Goal: Task Accomplishment & Management: Use online tool/utility

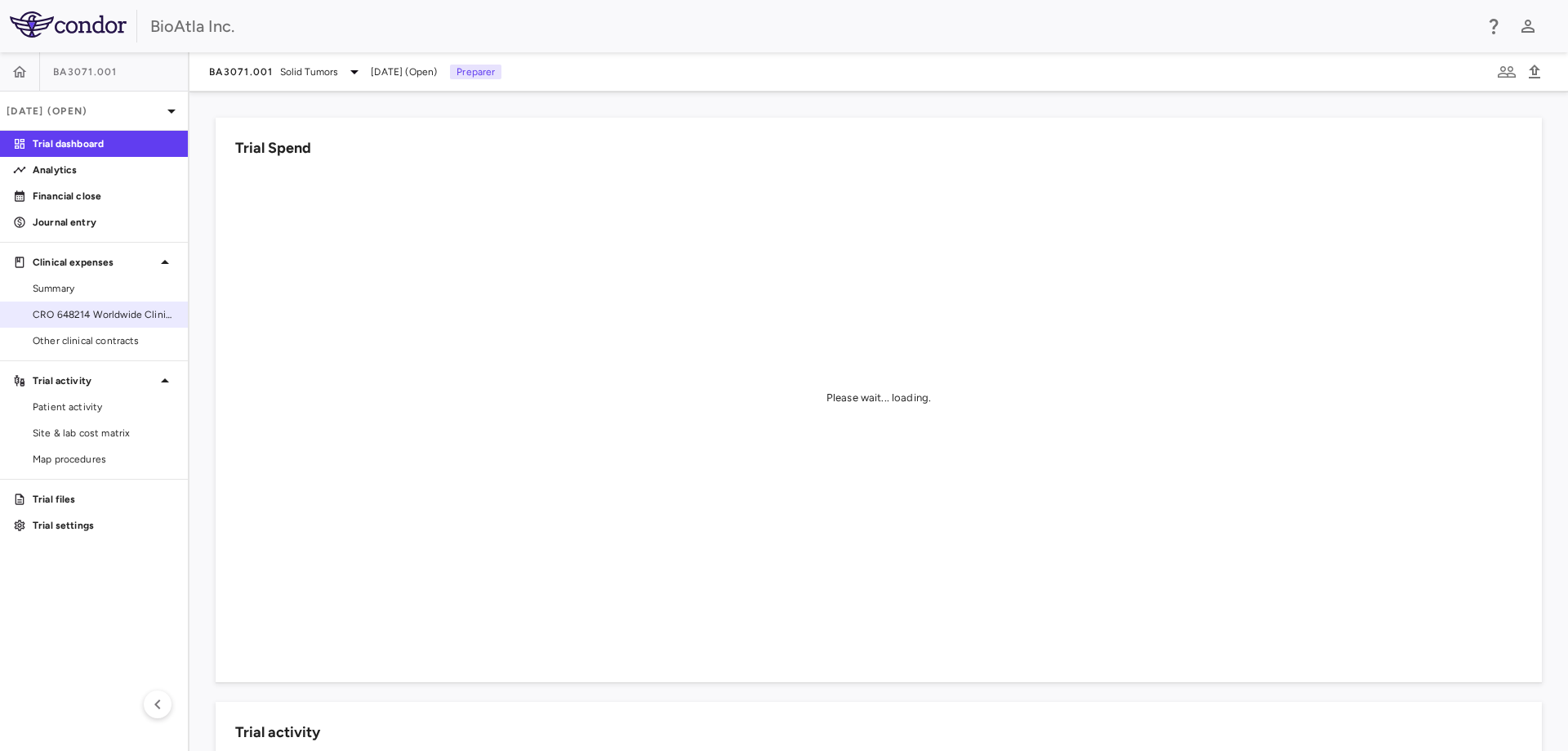
click at [122, 316] on span "CRO 648214 Worldwide Clinical Trials Holdings, Inc." at bounding box center [104, 315] width 142 height 15
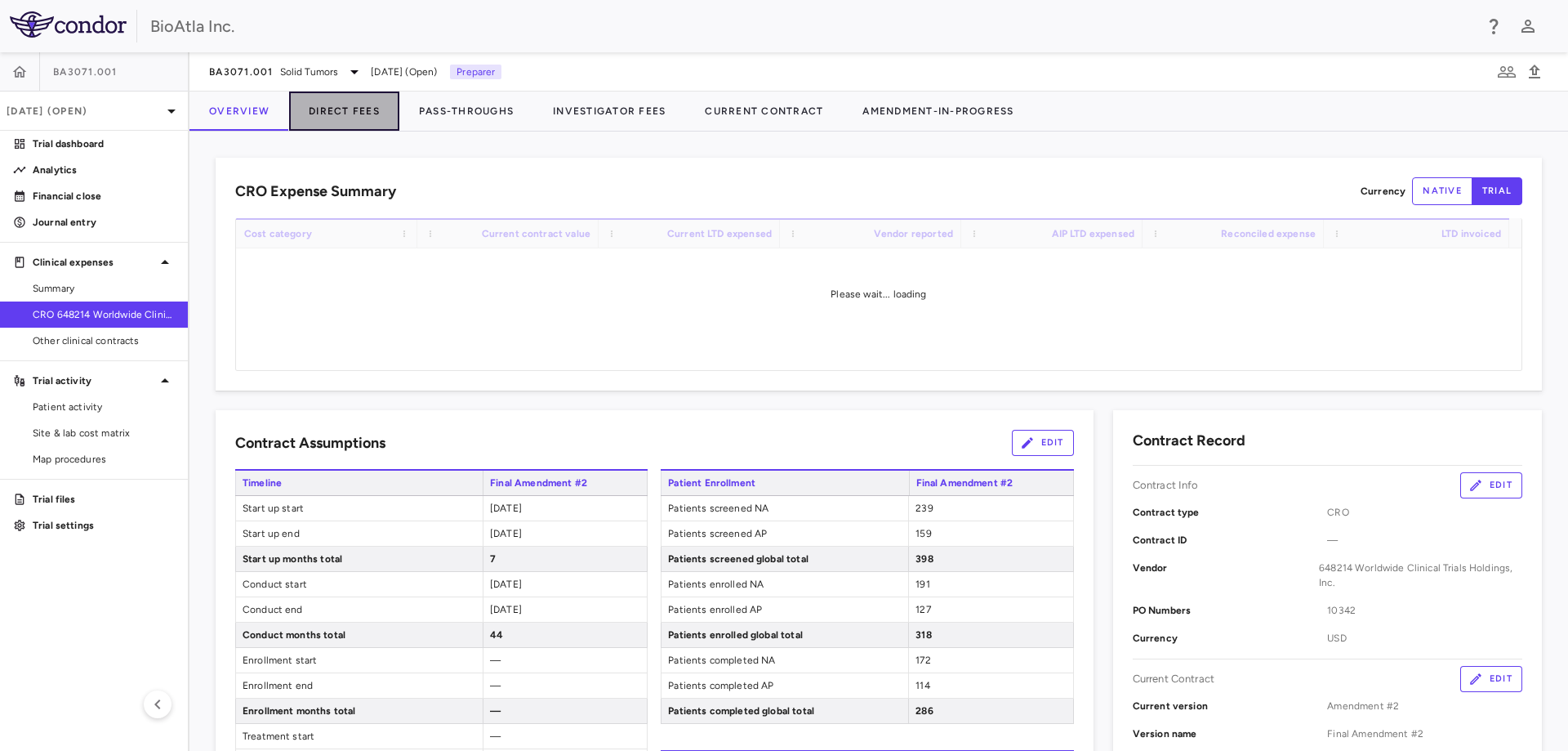
click at [366, 110] on button "Direct Fees" at bounding box center [344, 111] width 110 height 40
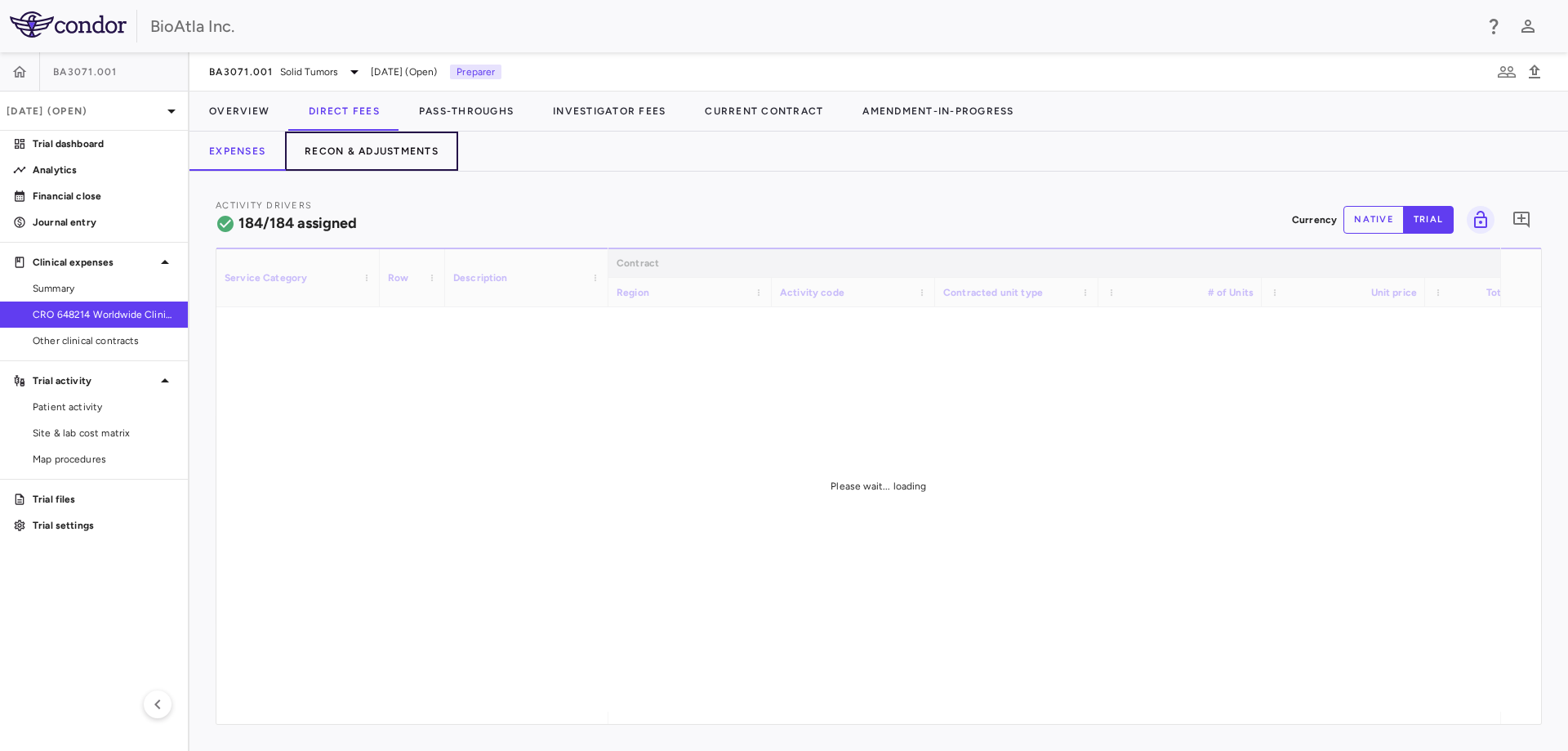
click at [373, 152] on button "Recon & Adjustments" at bounding box center [371, 152] width 173 height 40
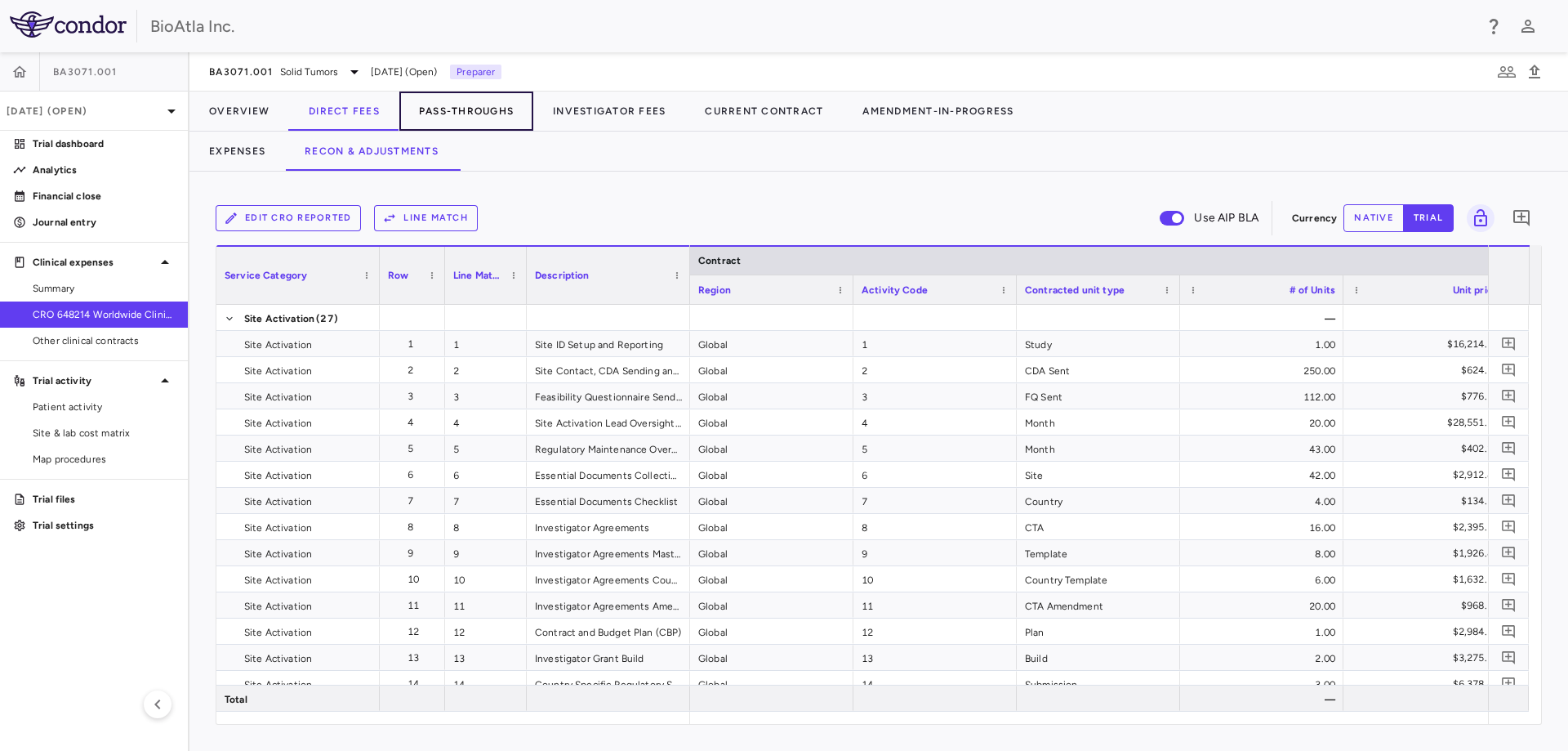
click at [478, 109] on button "Pass-Throughs" at bounding box center [466, 111] width 134 height 40
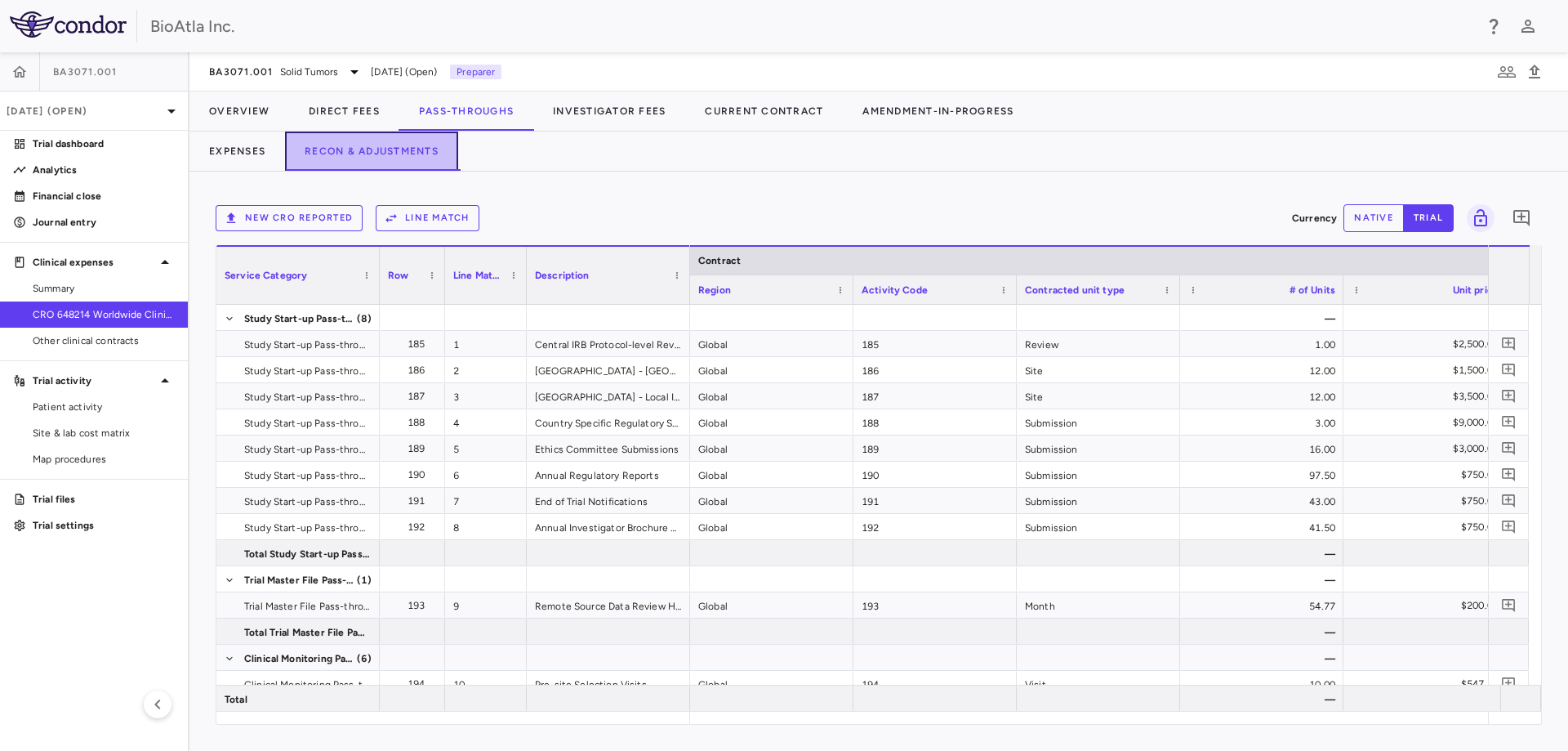
click at [389, 149] on button "Recon & Adjustments" at bounding box center [371, 152] width 173 height 40
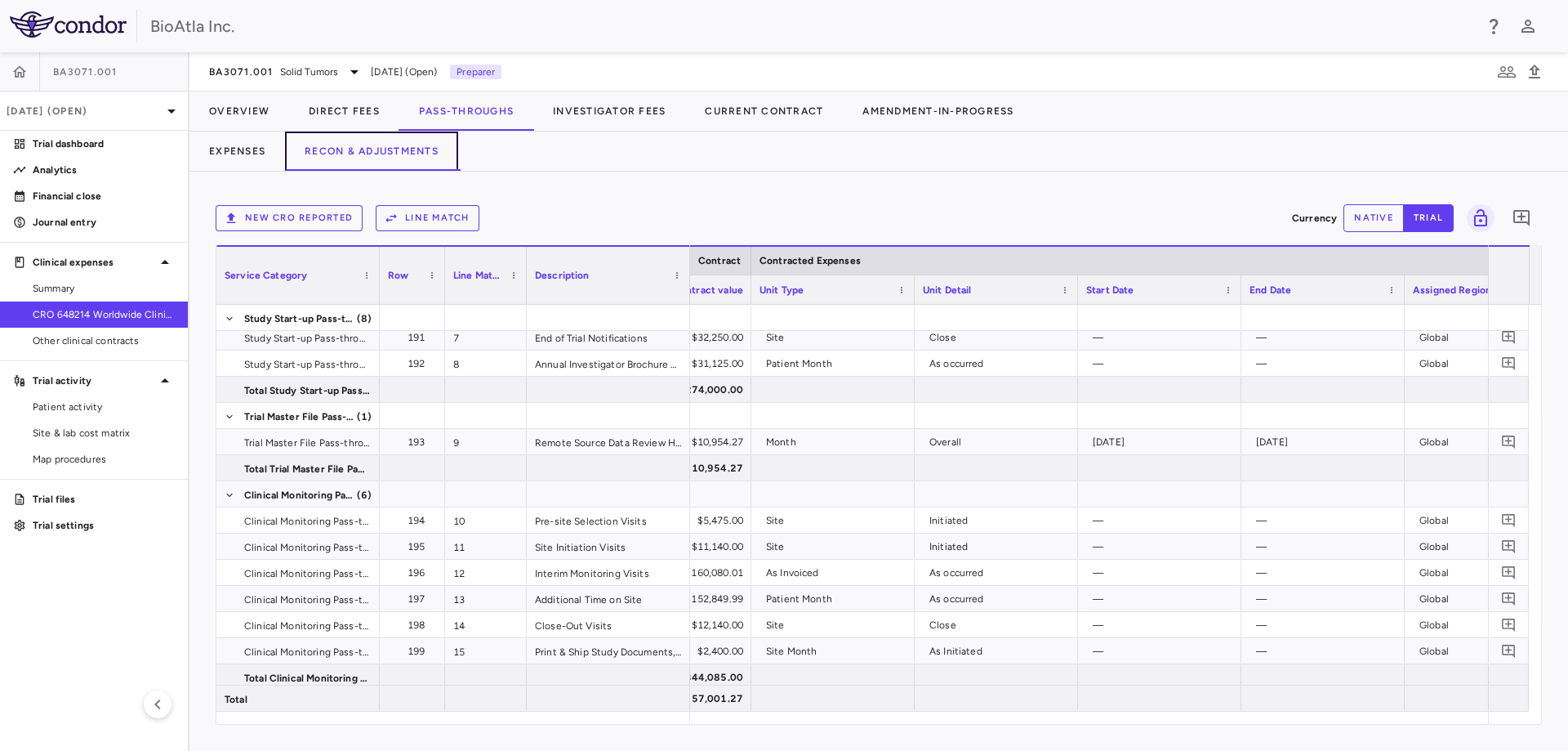
scroll to position [0, 1466]
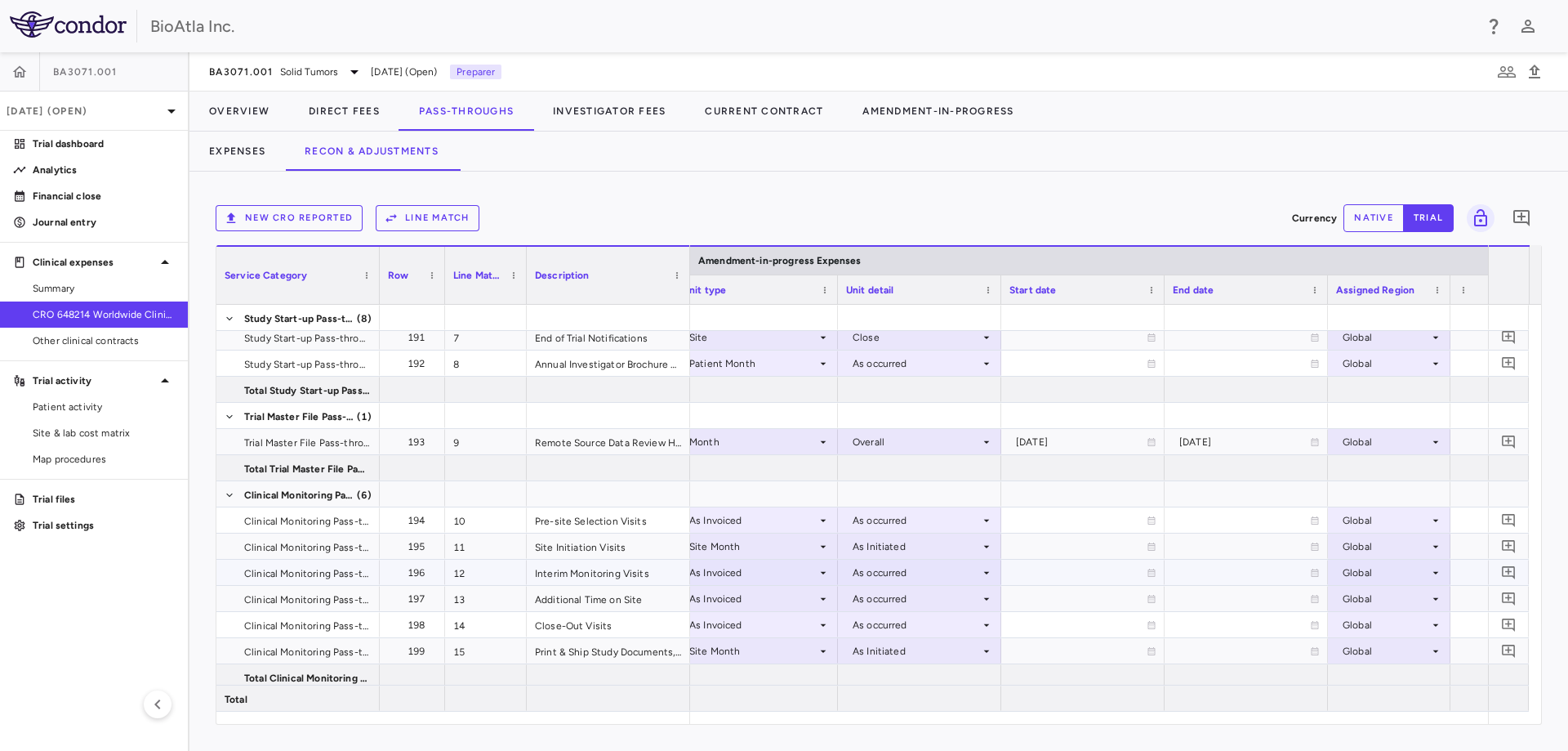
click at [824, 573] on icon at bounding box center [823, 572] width 6 height 2
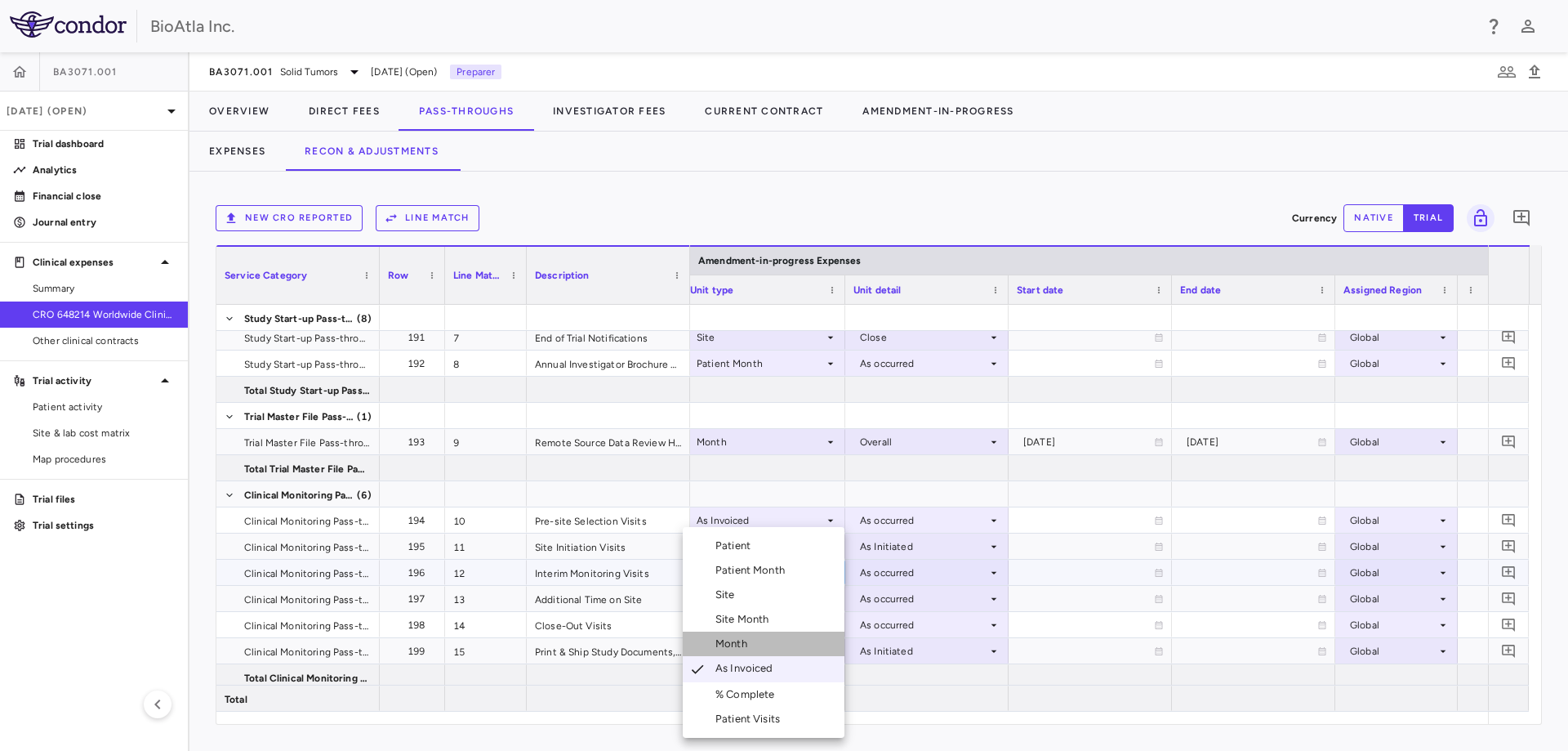
click at [739, 636] on li "Month" at bounding box center [764, 644] width 161 height 25
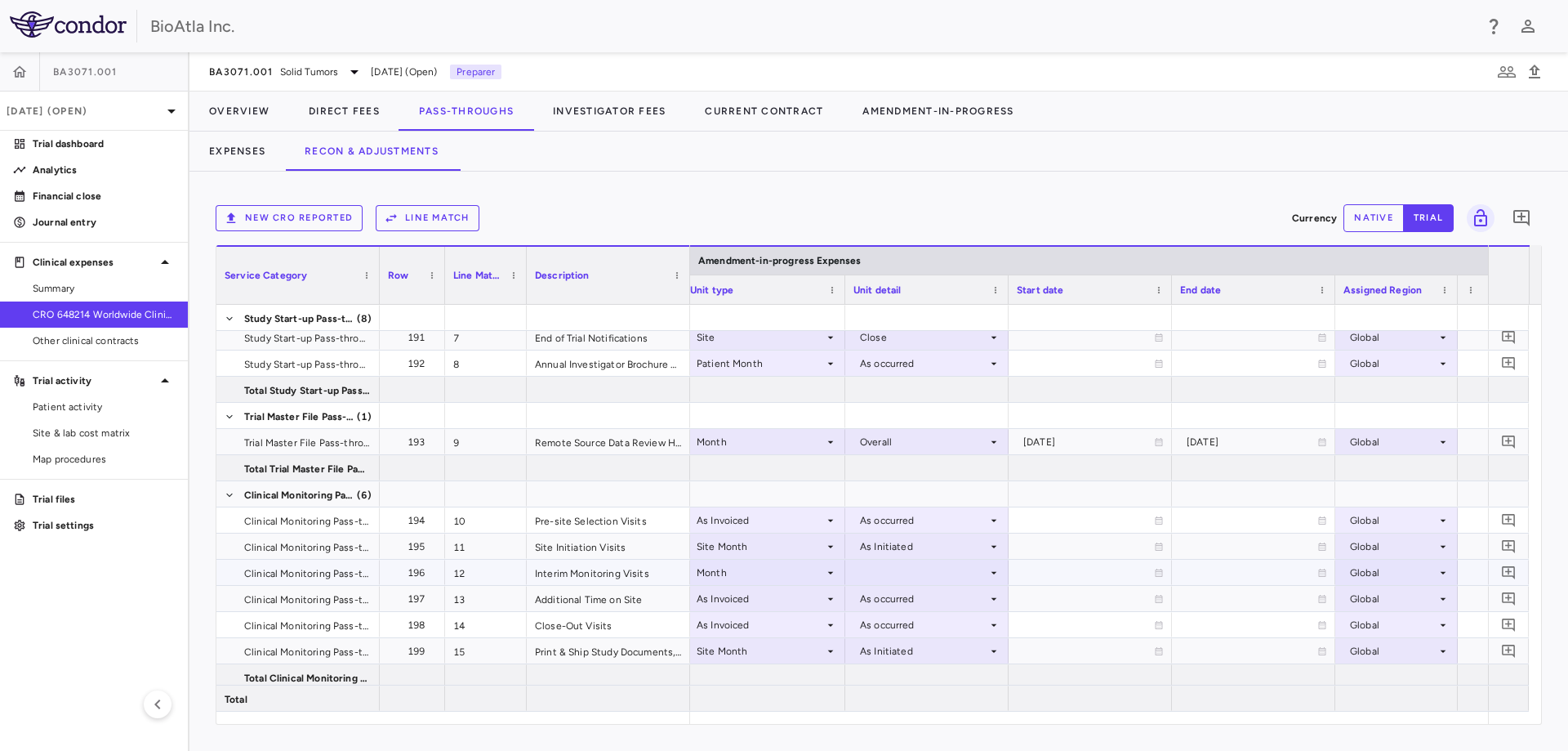
click at [992, 574] on icon at bounding box center [994, 573] width 13 height 13
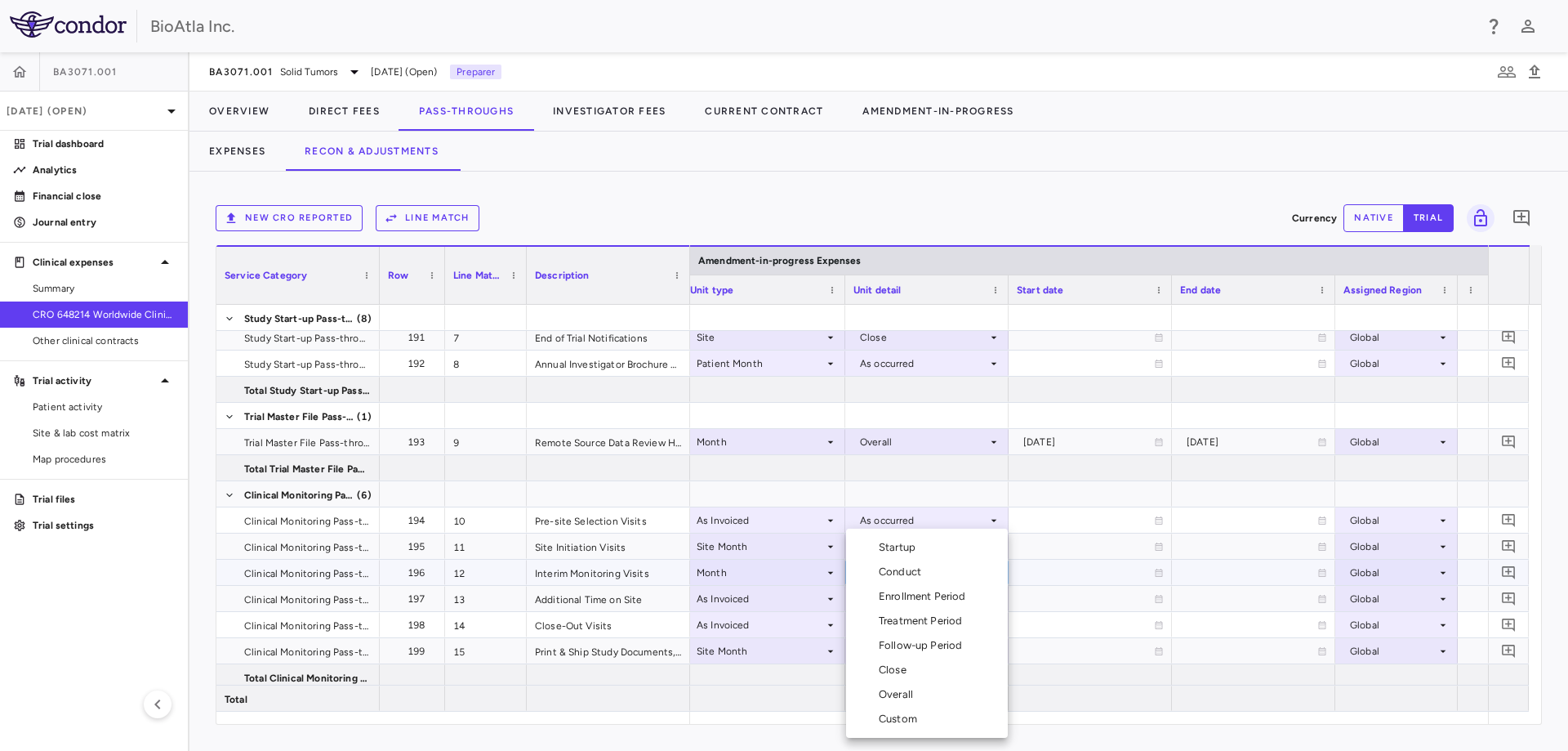
click at [929, 575] on li "Conduct" at bounding box center [927, 572] width 161 height 25
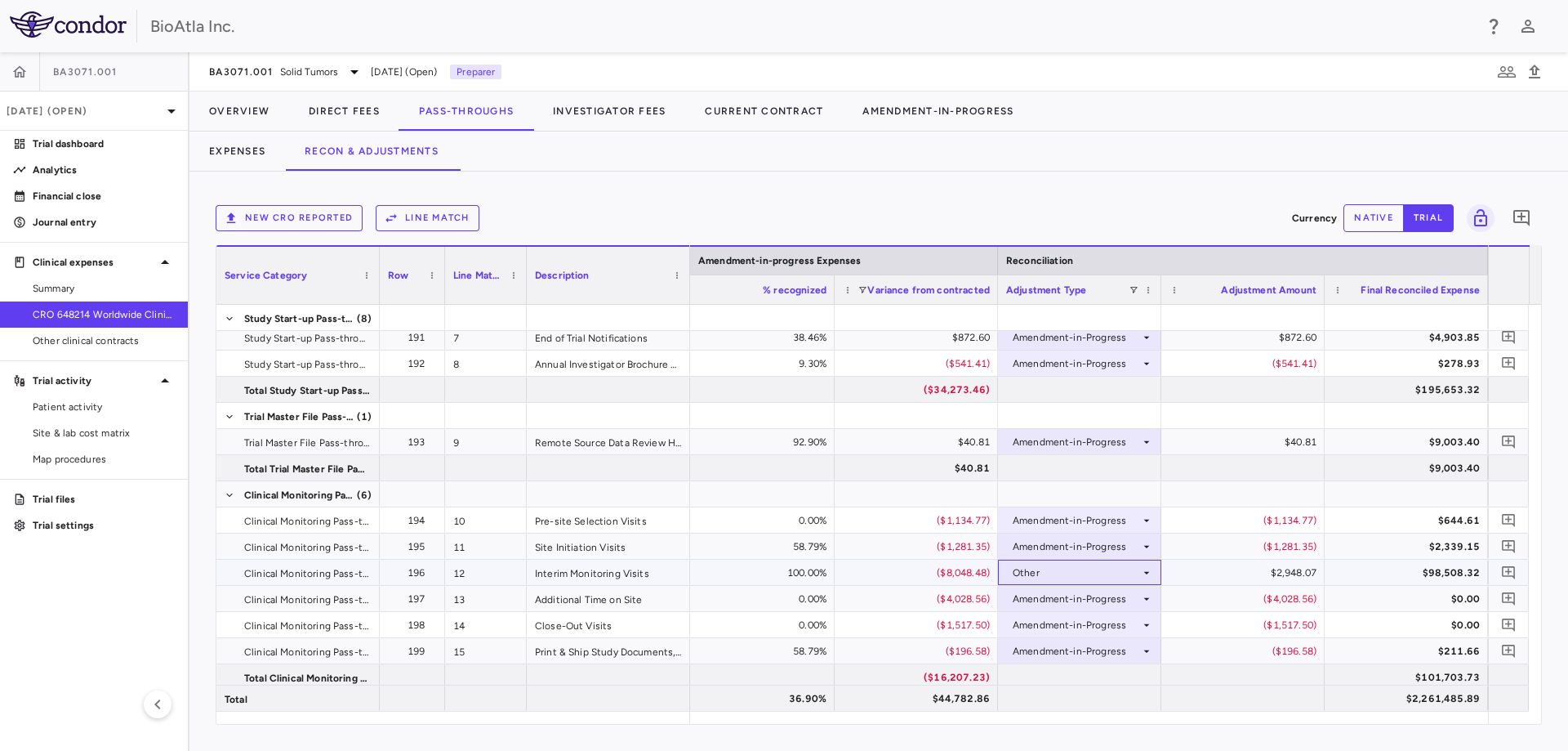
click at [1145, 574] on icon at bounding box center [1147, 573] width 13 height 13
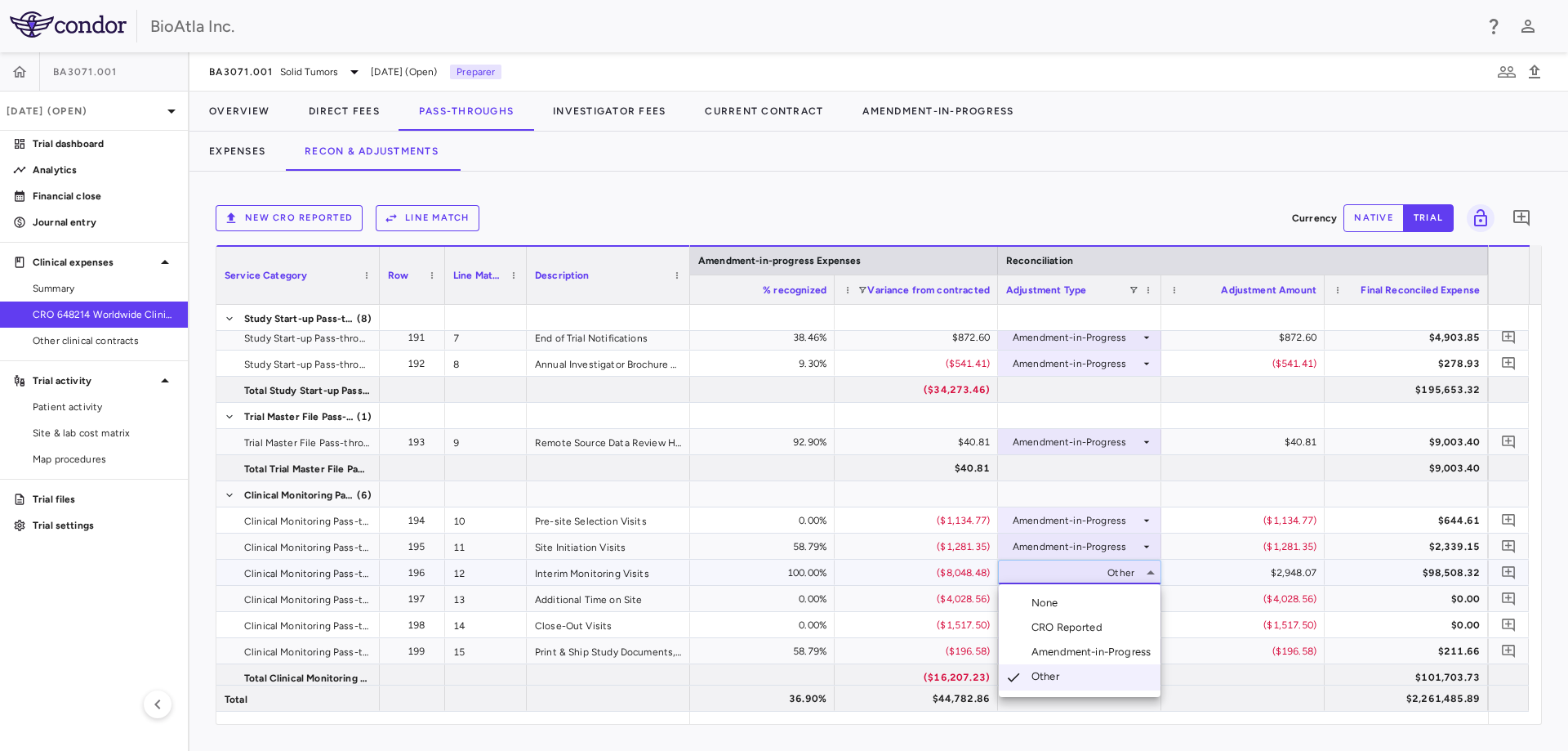
click at [1104, 655] on div "Amendment-in-Progress" at bounding box center [1094, 652] width 126 height 15
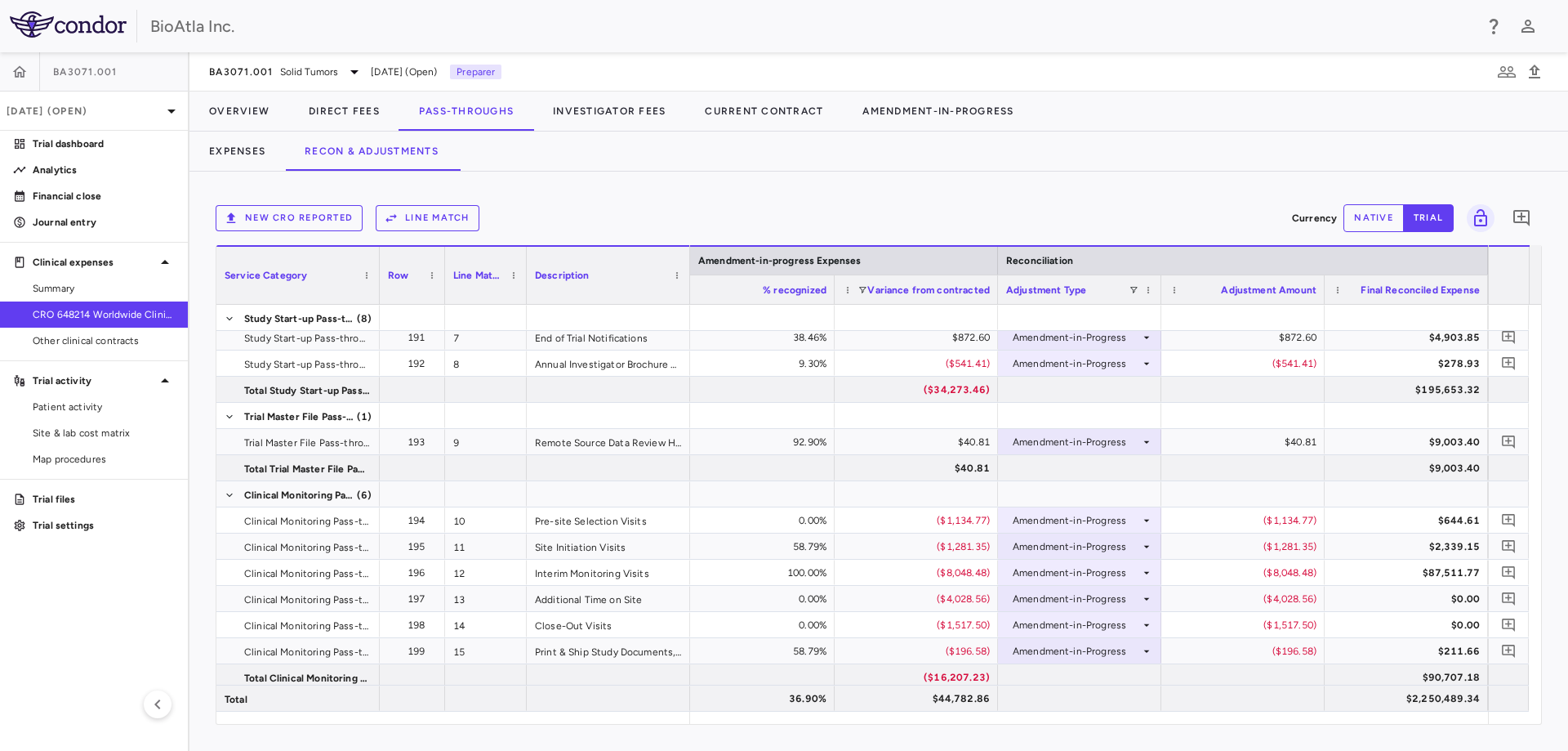
scroll to position [0, 4331]
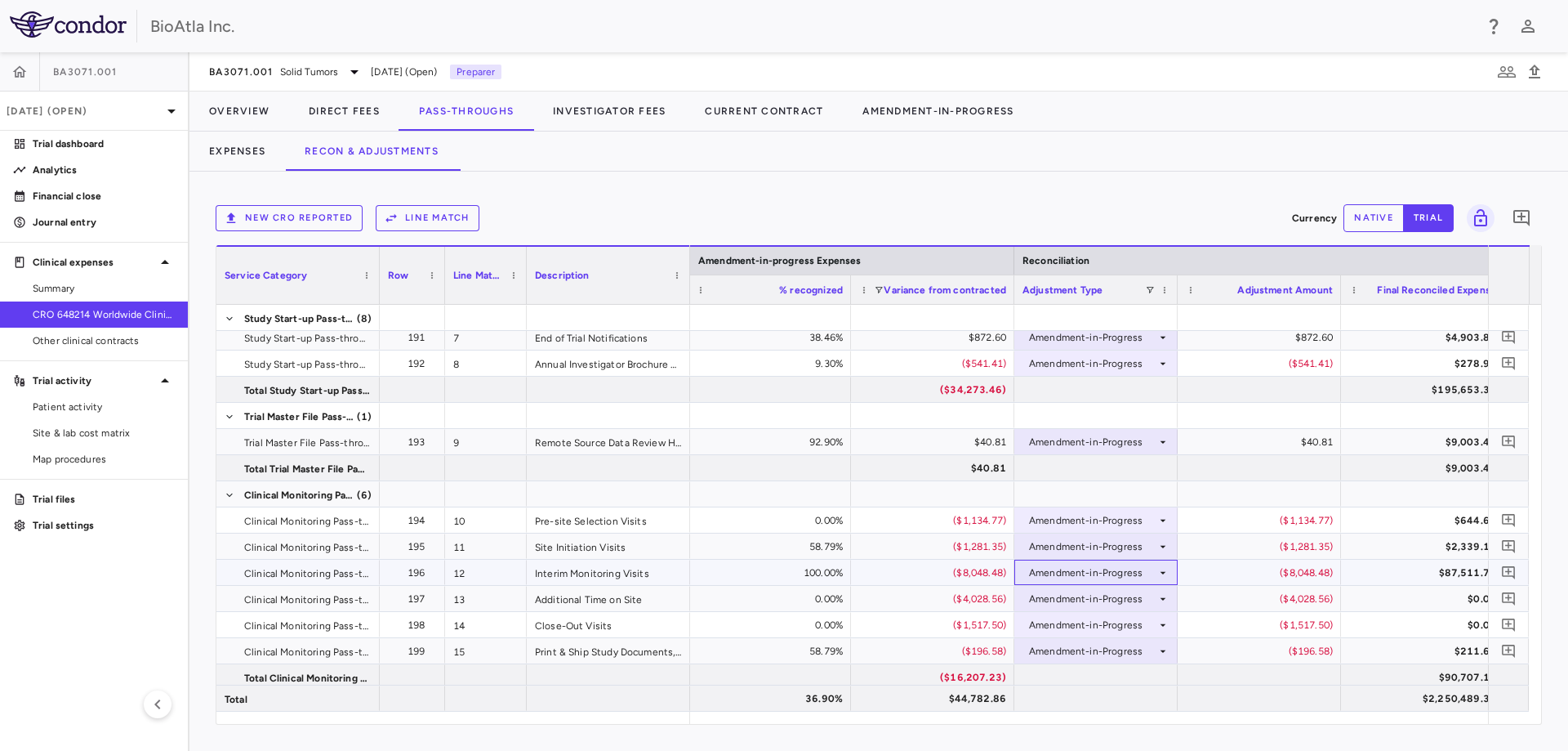
click at [1158, 574] on icon at bounding box center [1163, 573] width 13 height 13
click at [1078, 674] on div "Other" at bounding box center [1065, 679] width 35 height 15
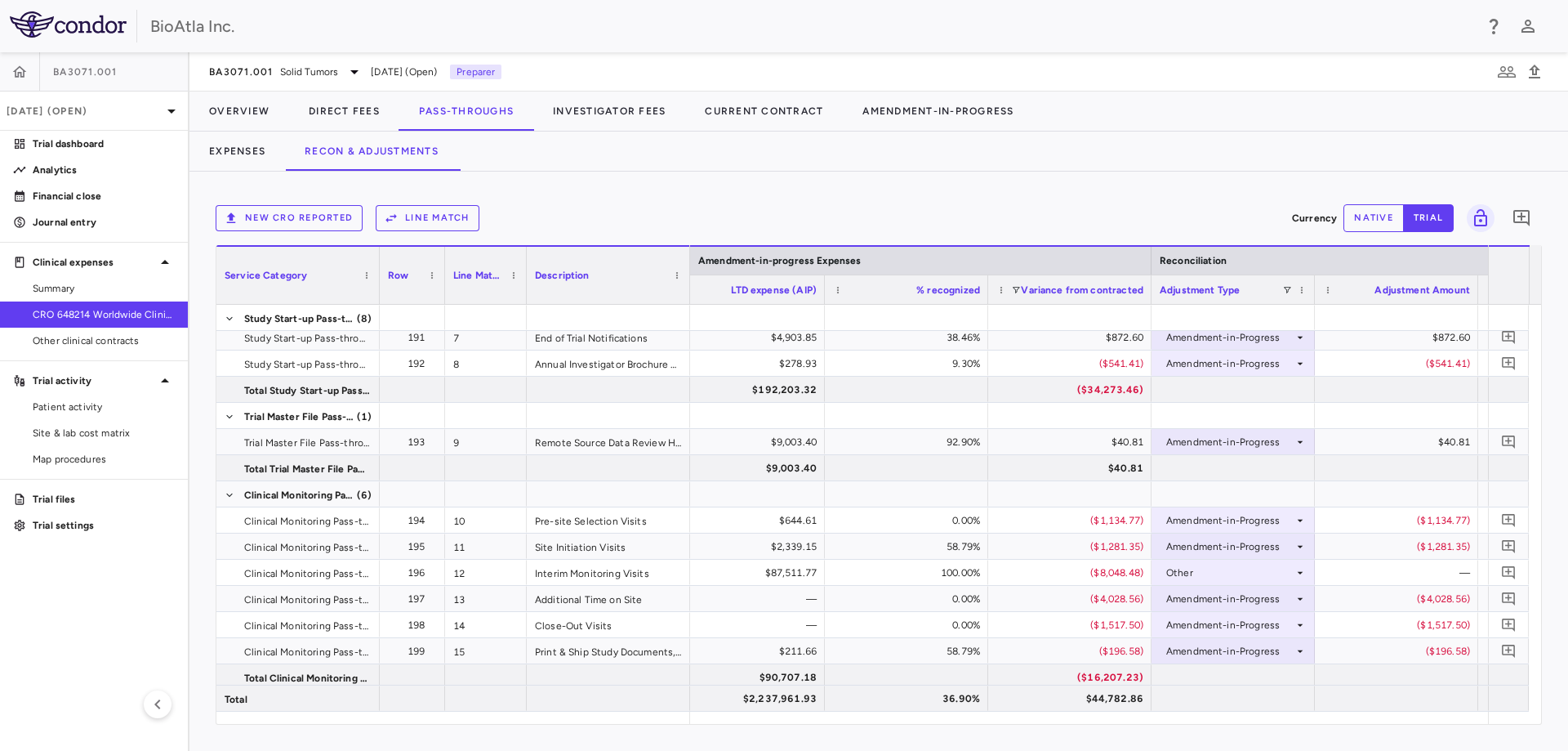
scroll to position [0, 4064]
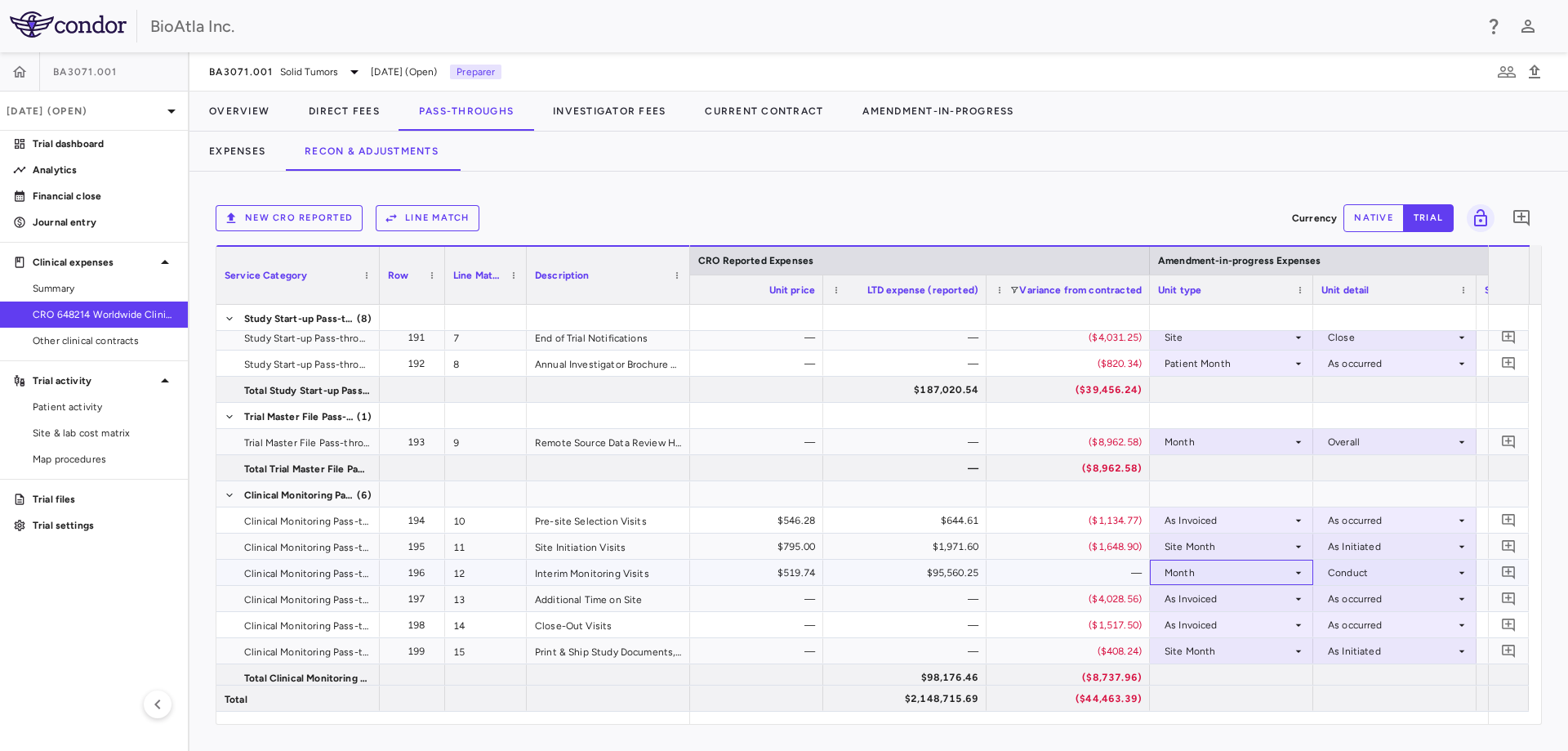
click at [1217, 574] on div "Month" at bounding box center [1228, 573] width 128 height 26
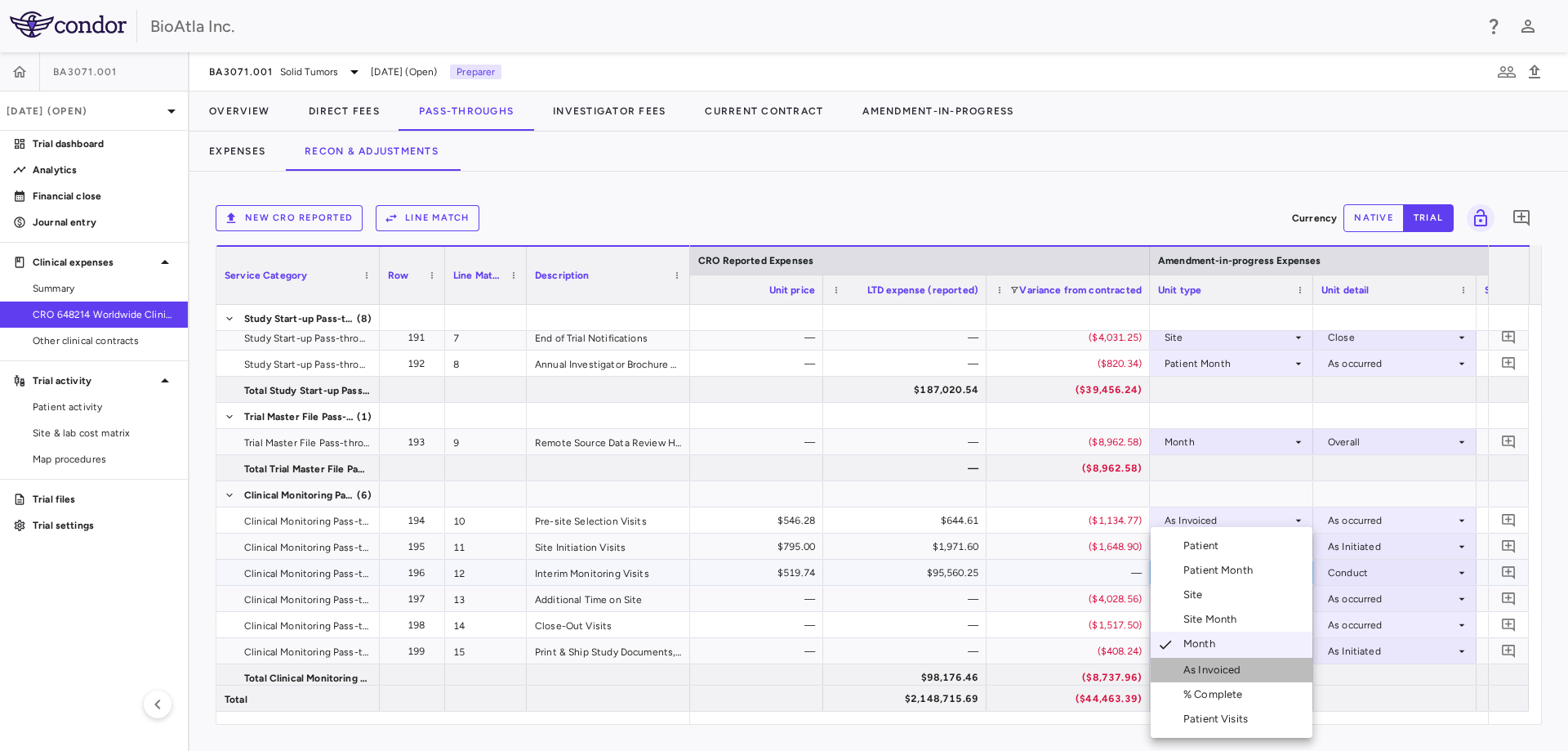
click at [1225, 674] on div "As Invoiced" at bounding box center [1216, 670] width 64 height 15
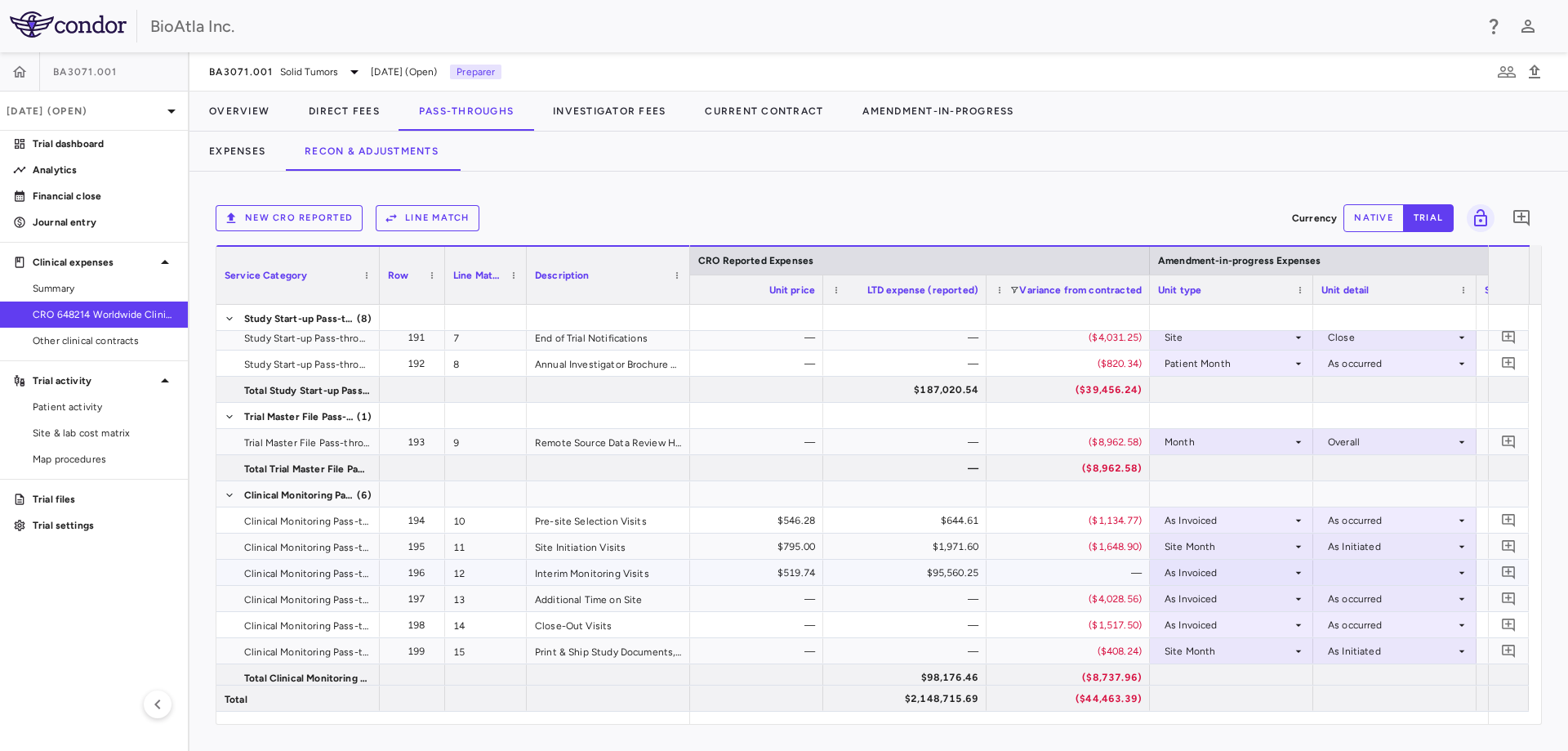
click at [1347, 574] on div at bounding box center [1395, 572] width 147 height 24
click at [1356, 608] on div "As occurred" at bounding box center [1379, 603] width 65 height 15
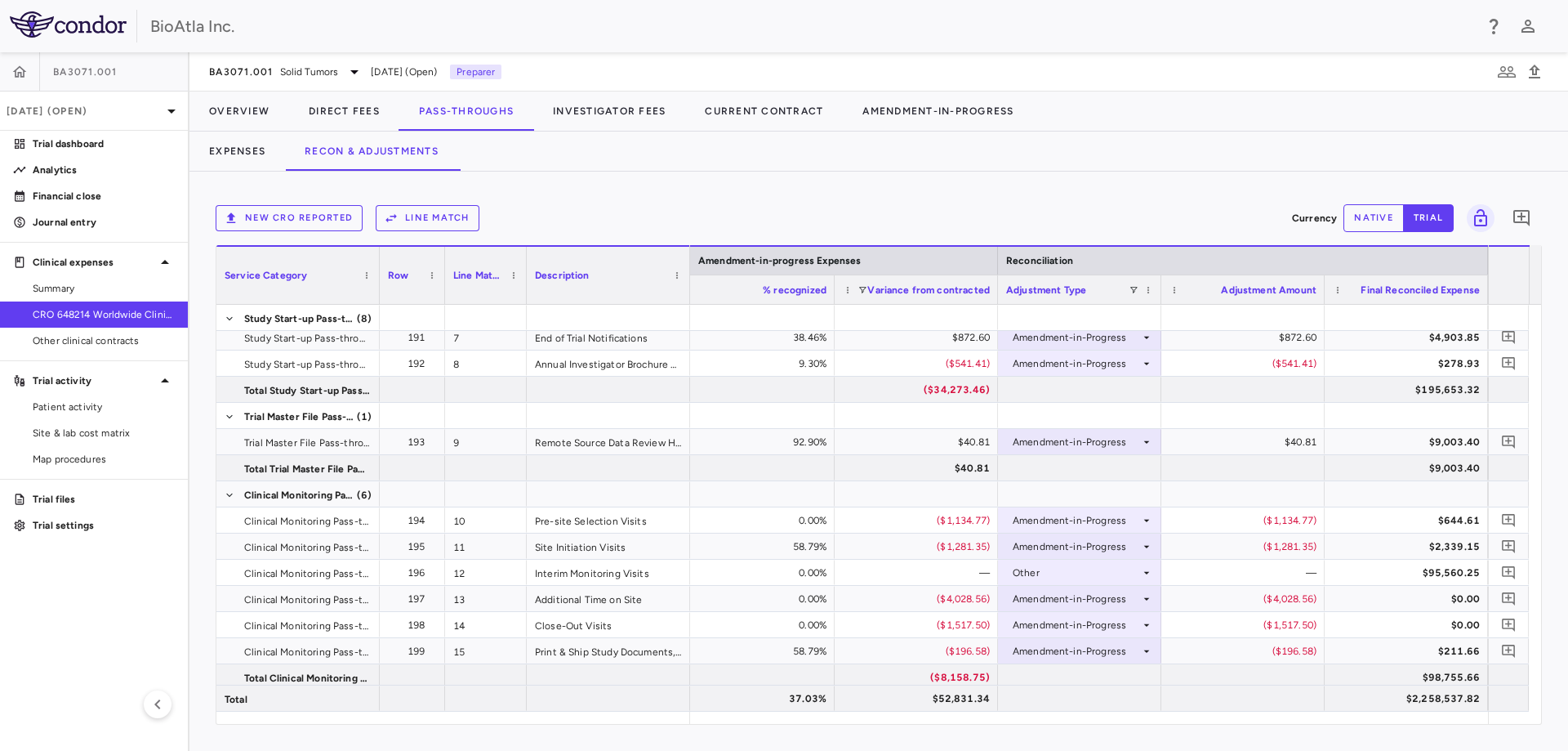
click at [1372, 218] on button "native" at bounding box center [1373, 218] width 60 height 28
click at [1243, 566] on div "$0.00" at bounding box center [1246, 573] width 141 height 26
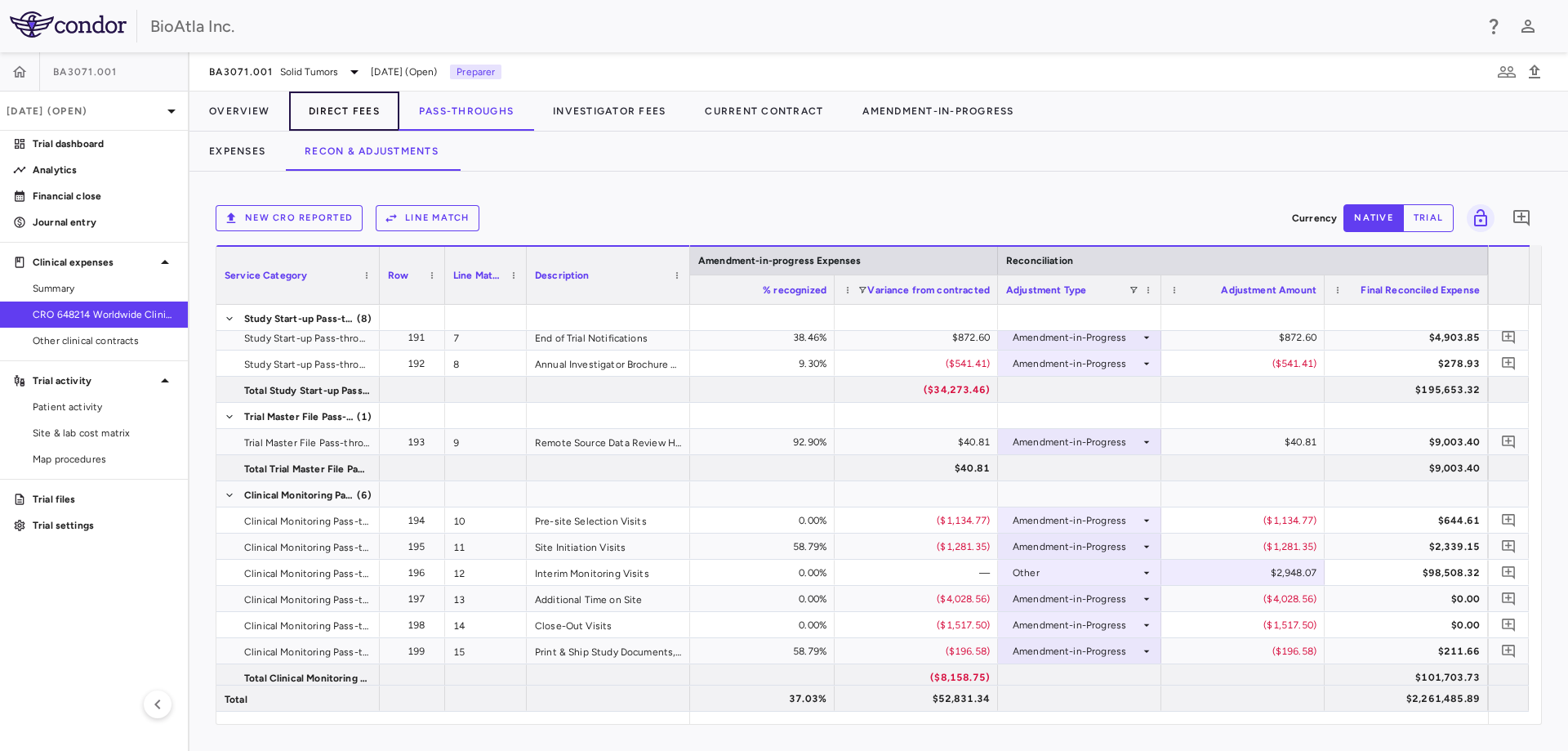
click at [346, 110] on button "Direct Fees" at bounding box center [344, 111] width 110 height 40
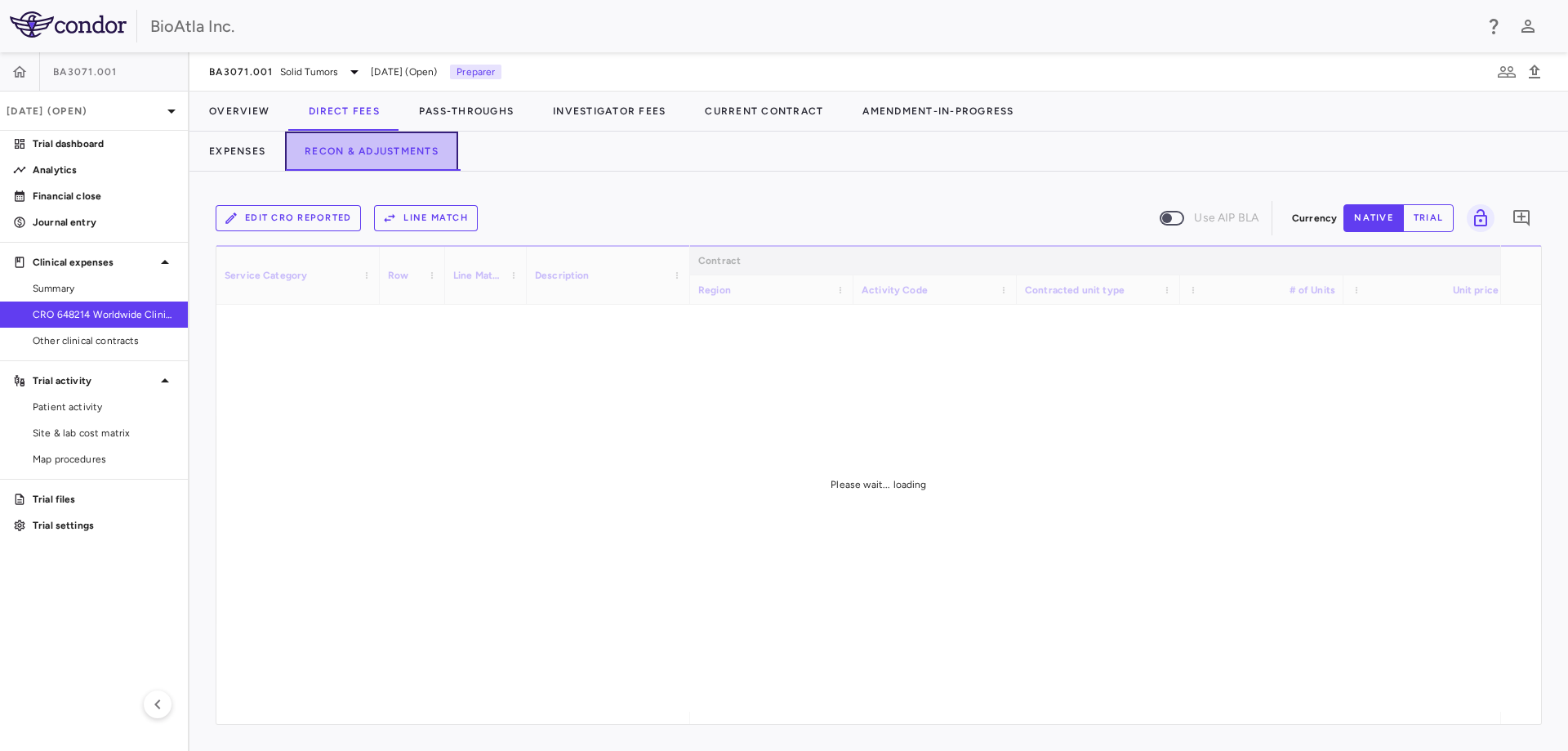
click at [389, 157] on button "Recon & Adjustments" at bounding box center [371, 152] width 173 height 40
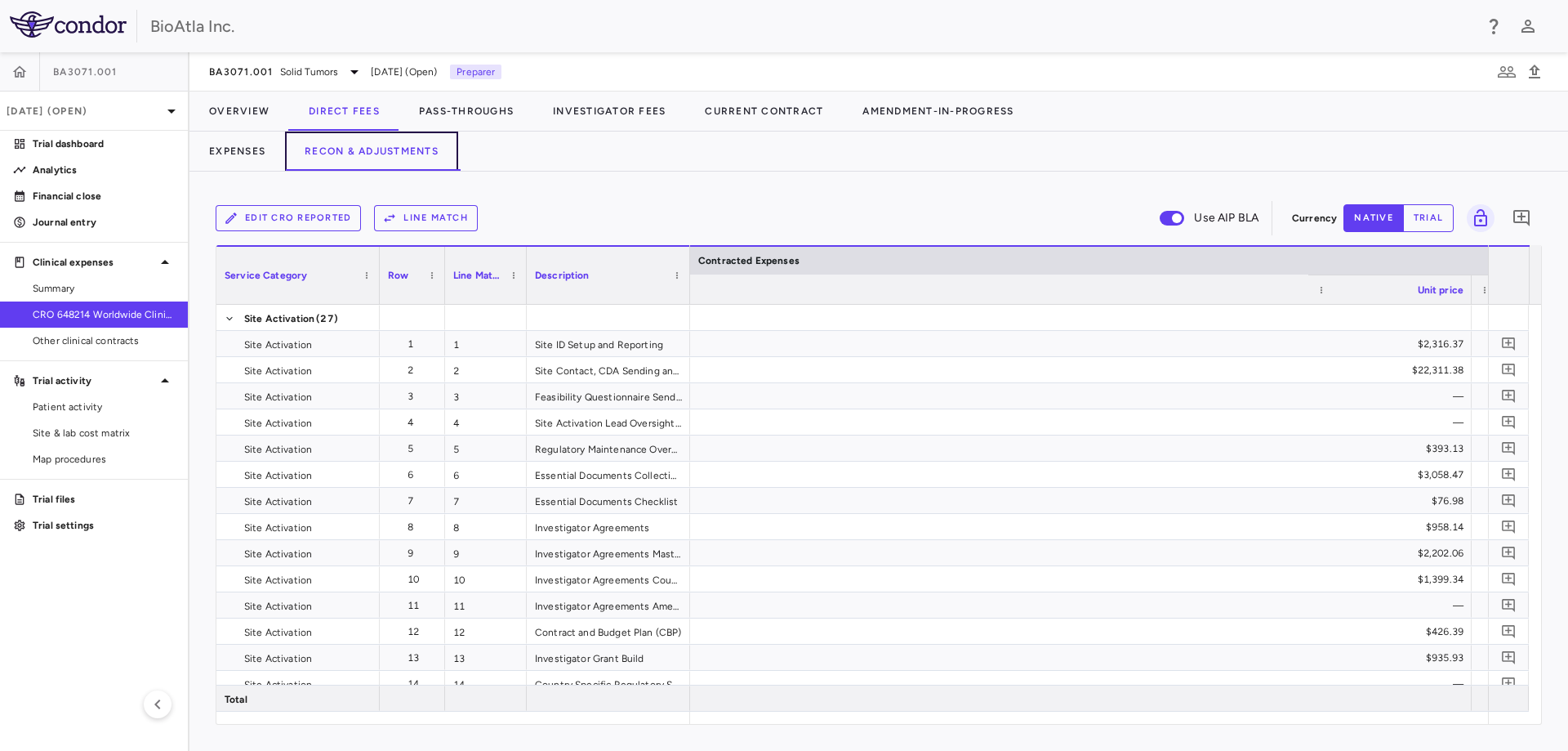
scroll to position [0, 2789]
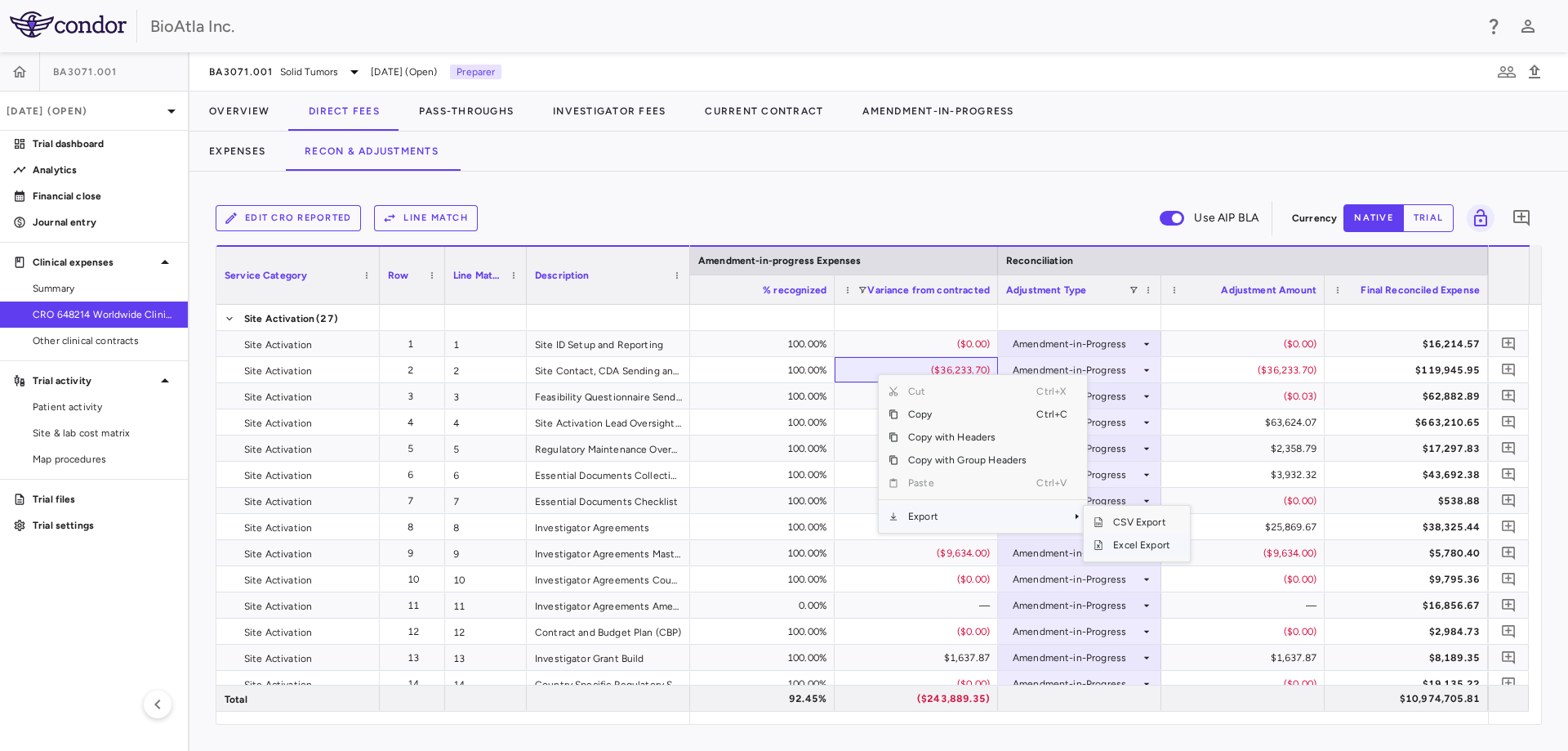
click at [1144, 545] on span "Excel Export" at bounding box center [1142, 545] width 77 height 23
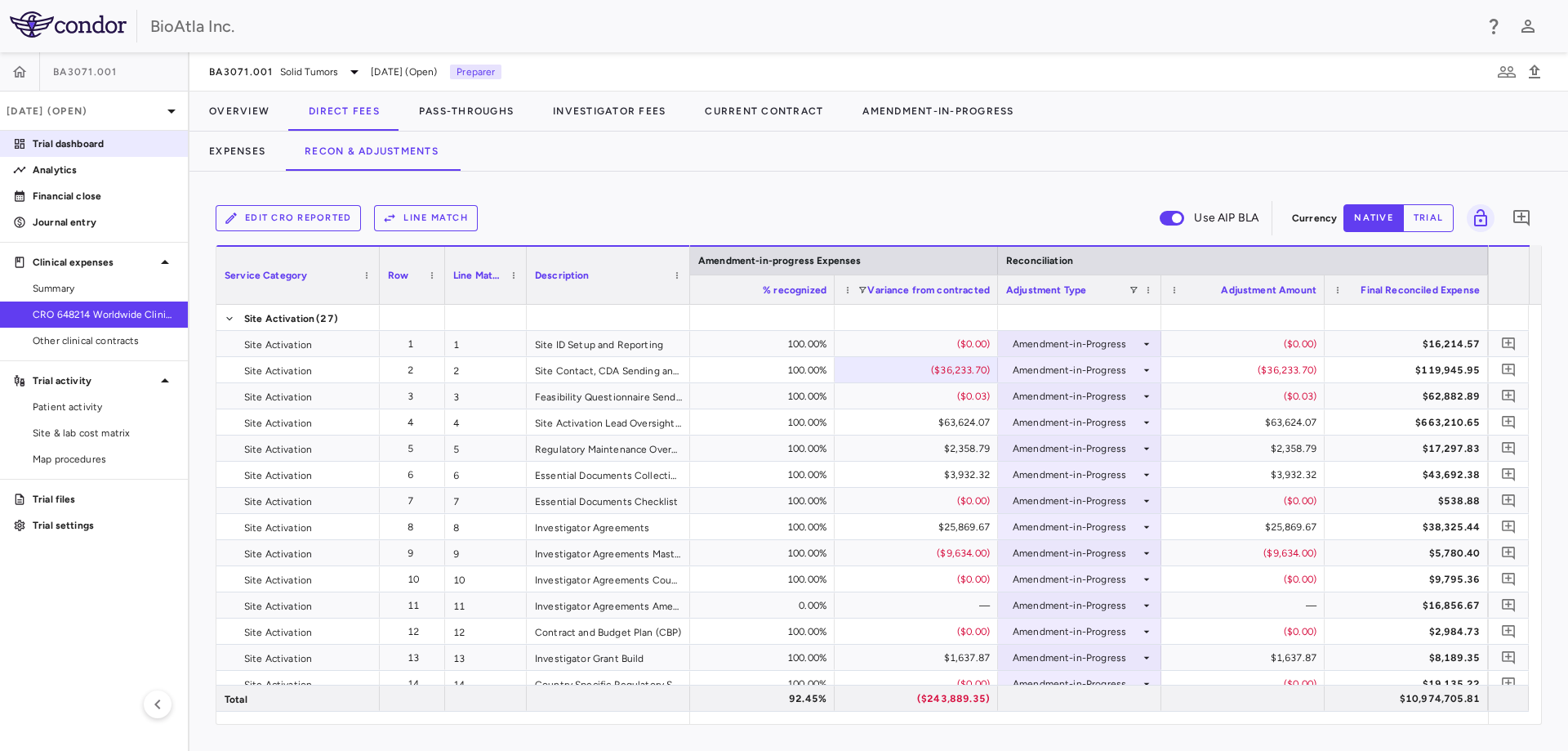
click at [45, 151] on p "Trial dashboard" at bounding box center [104, 144] width 142 height 15
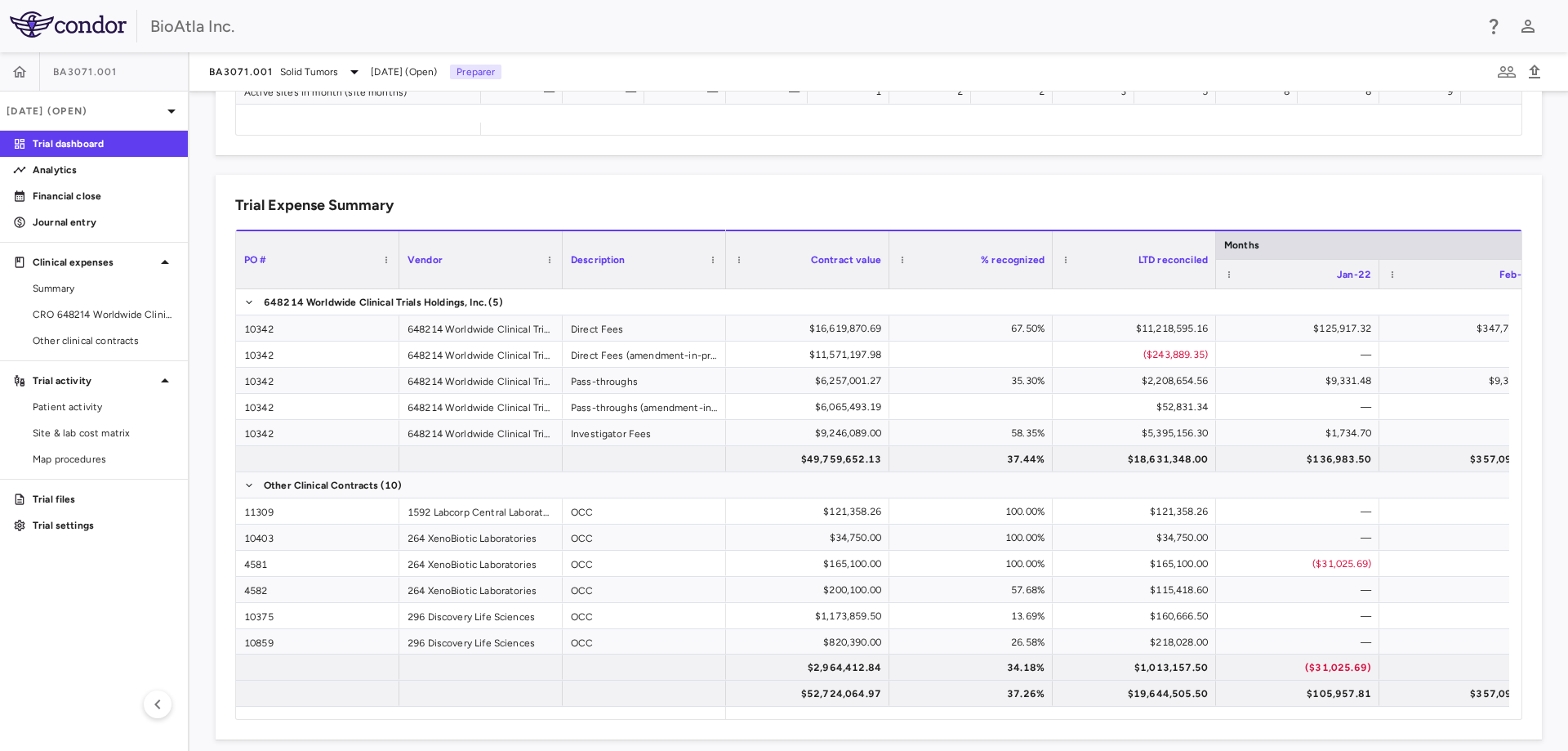
scroll to position [1001, 0]
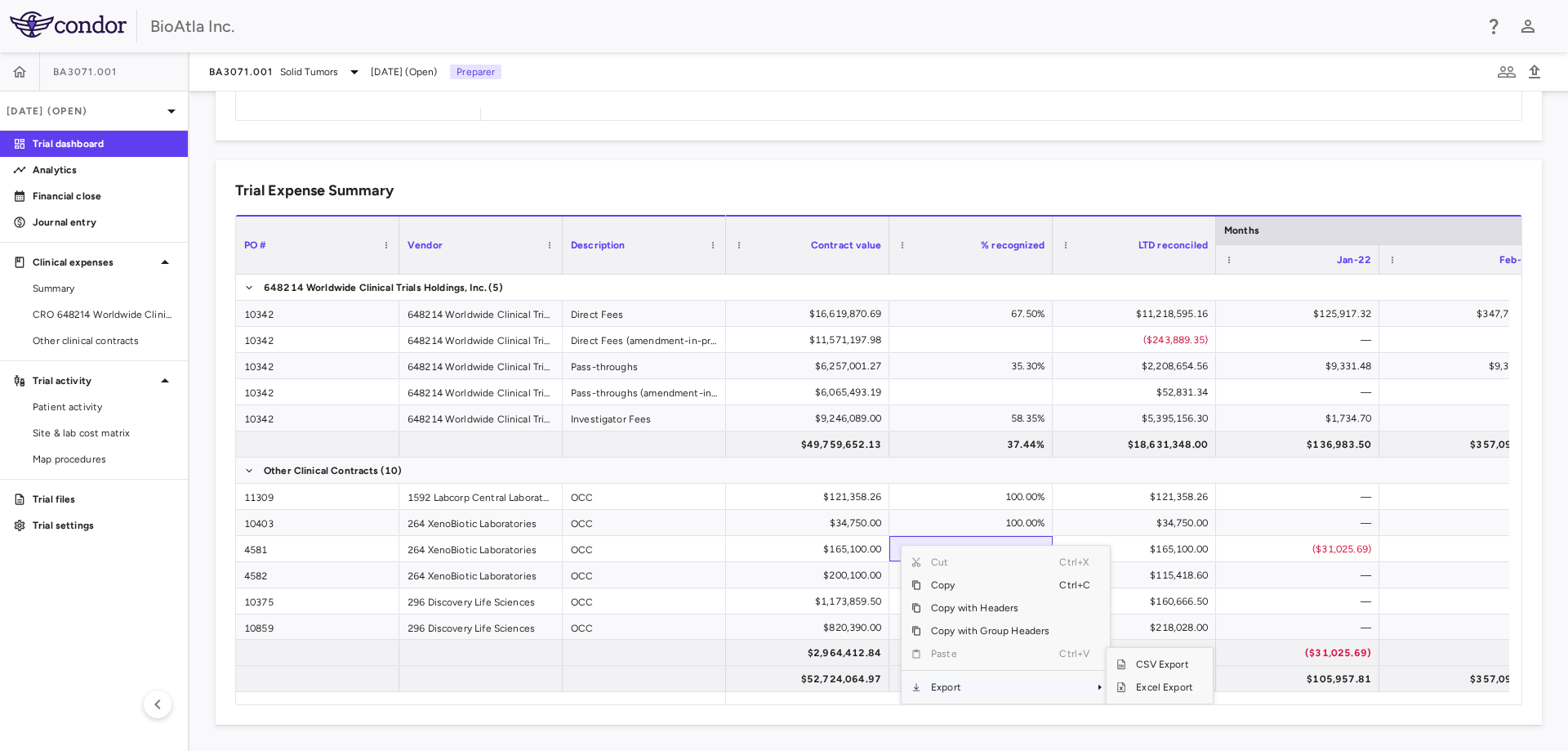
click at [1096, 688] on span "Context Menu" at bounding box center [1100, 688] width 10 height 10
click at [1155, 685] on span "Excel Export" at bounding box center [1164, 688] width 77 height 23
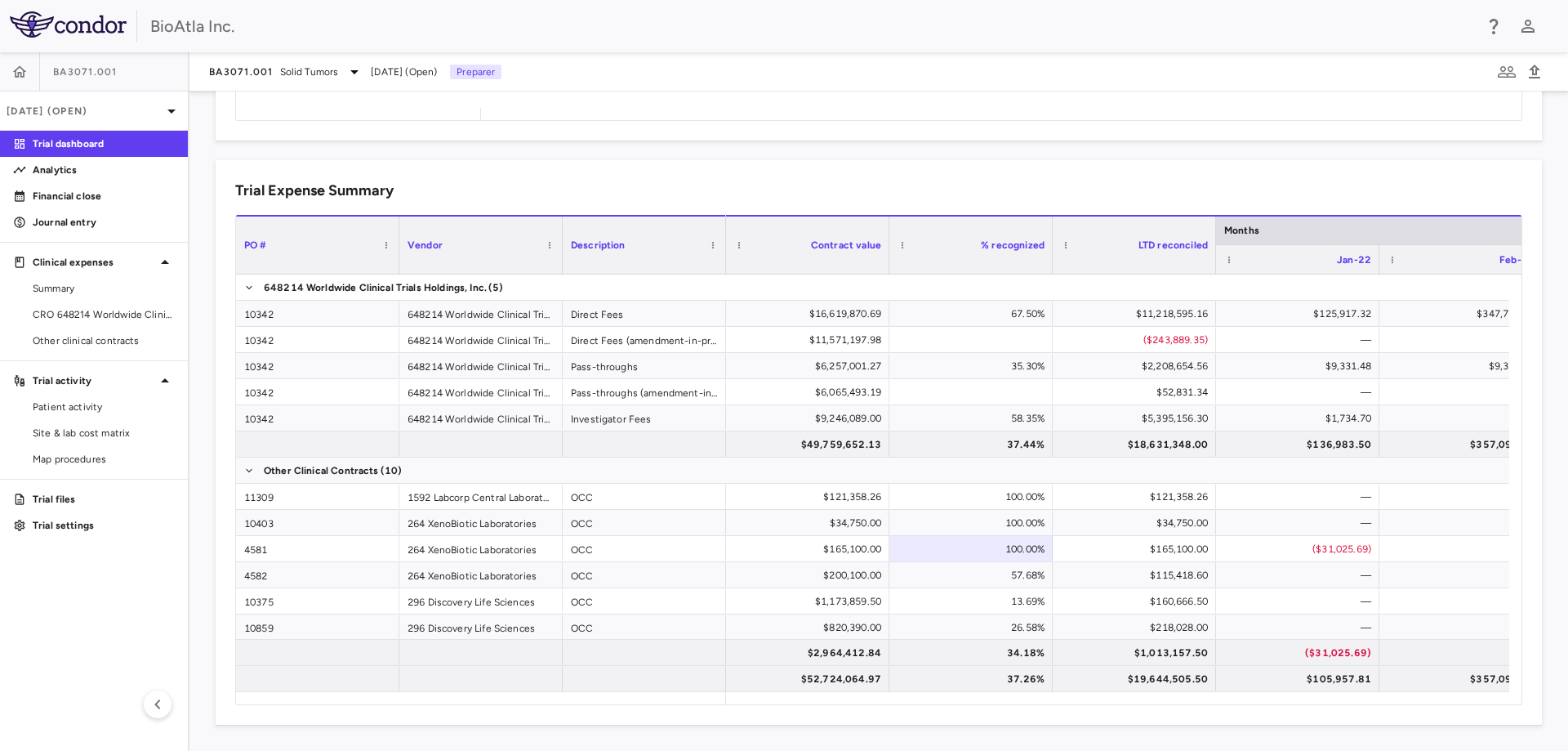
click at [21, 144] on icon at bounding box center [20, 144] width 10 height 10
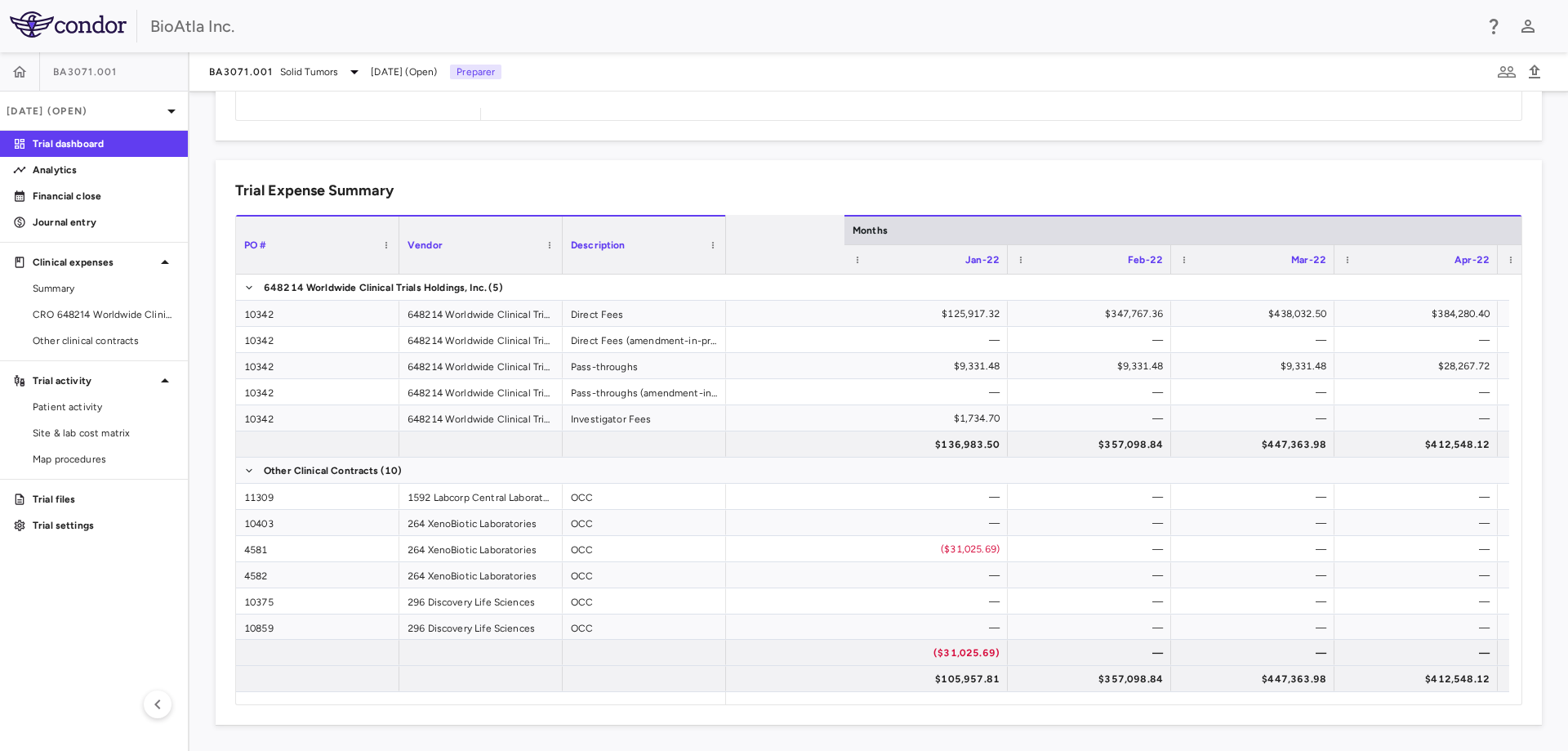
scroll to position [0, 768]
